Goal: Transaction & Acquisition: Purchase product/service

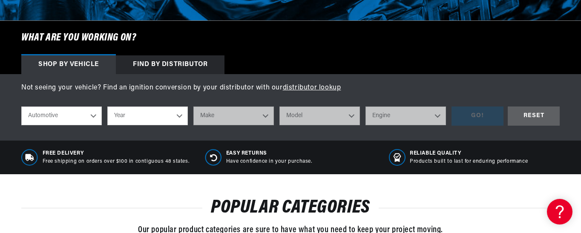
scroll to position [0, 11]
click at [182, 114] on select "Year [DATE] 2023 2022 2021 2020 2019 2018 2017 2016 2015 2014 2013 2012 2011 20…" at bounding box center [147, 116] width 81 height 19
select select "1965"
click at [107, 107] on select "Year [DATE] 2023 2022 2021 2020 2019 2018 2017 2016 2015 2014 2013 2012 2011 20…" at bounding box center [147, 116] width 81 height 19
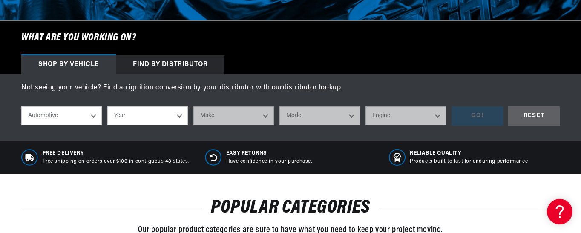
select select "1965"
click at [264, 115] on select "Make Alfa Romeo American Motors Aston [PERSON_NAME][GEOGRAPHIC_DATA] [PERSON_NA…" at bounding box center [233, 116] width 81 height 19
select select "[GEOGRAPHIC_DATA]"
click at [193, 107] on select "Make Alfa Romeo American Motors Aston [PERSON_NAME][GEOGRAPHIC_DATA] [PERSON_NA…" at bounding box center [233, 116] width 81 height 19
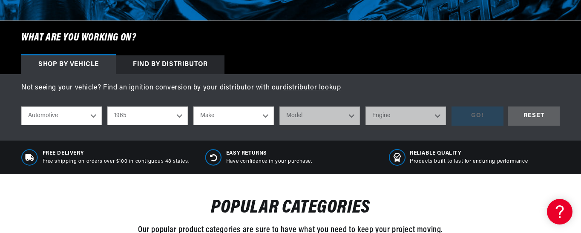
select select "[GEOGRAPHIC_DATA]"
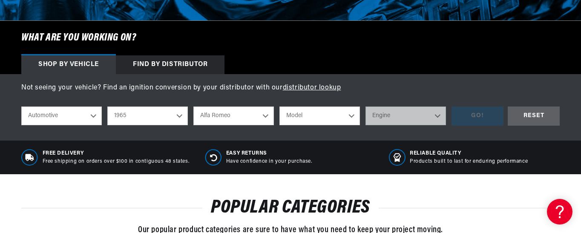
click at [352, 114] on select "Model Barracuda [GEOGRAPHIC_DATA] Belvedere II Fury Fury II Fury III Satellite …" at bounding box center [320, 116] width 81 height 19
select select "Valiant"
click at [280, 107] on select "Model Barracuda [GEOGRAPHIC_DATA] Belvedere II Fury Fury II Fury III Satellite …" at bounding box center [320, 116] width 81 height 19
select select "Valiant"
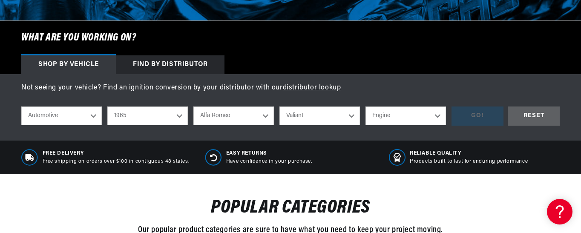
click at [438, 113] on select "Engine 3.2L 5.6L 170cid / 2.8L 225cid / 3.7L 273cid / 4.5L 318cid / 5.2L" at bounding box center [406, 116] width 81 height 19
select select "225cid-3.7L"
click at [366, 107] on select "Engine 3.2L 5.6L 170cid / 2.8L 225cid / 3.7L 273cid / 4.5L 318cid / 5.2L" at bounding box center [406, 116] width 81 height 19
select select "225cid-3.7L"
click at [488, 113] on div "GO!" at bounding box center [478, 116] width 52 height 19
